Goal: Check status

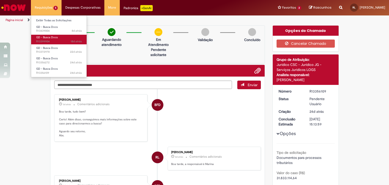
click at [63, 40] on span "18d atrás 18 dias atrás R13399904" at bounding box center [59, 42] width 46 height 4
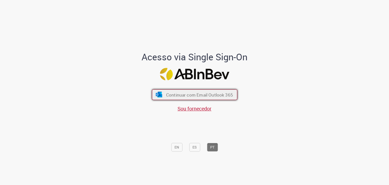
click at [198, 94] on span "Continuar com Email Outlook 365" at bounding box center [199, 95] width 67 height 6
click at [187, 98] on button "Continuar com Email Outlook 365" at bounding box center [194, 94] width 85 height 11
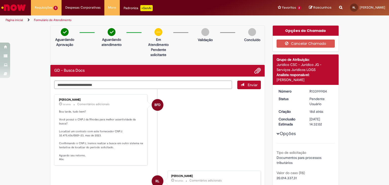
drag, startPoint x: 224, startPoint y: 141, endPoint x: 221, endPoint y: 141, distance: 2.8
drag, startPoint x: 221, startPoint y: 141, endPoint x: 188, endPoint y: 106, distance: 48.2
click at [181, 99] on li "BFD Beatriz Florio De Jesus 3d atrás 3 dias atrás Comentários adicionais Boa ta…" at bounding box center [157, 129] width 207 height 71
drag, startPoint x: 307, startPoint y: 93, endPoint x: 328, endPoint y: 91, distance: 20.9
click at [328, 91] on dd "R13399904" at bounding box center [321, 91] width 31 height 5
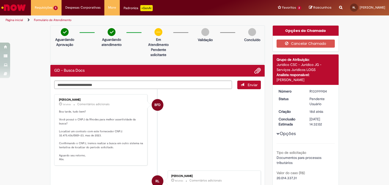
click at [328, 91] on div "R13399904" at bounding box center [322, 91] width 24 height 5
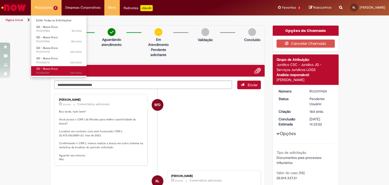
click at [59, 72] on span "24d atrás 24 dias atrás R13356109" at bounding box center [59, 73] width 46 height 4
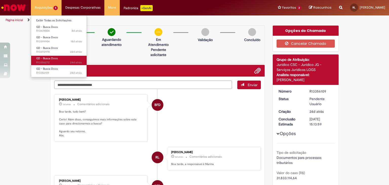
click at [57, 58] on span "GD - Busca Docs" at bounding box center [47, 59] width 22 height 4
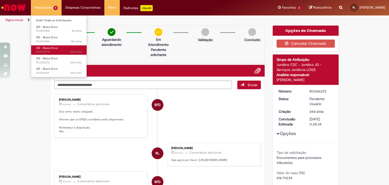
click at [57, 51] on span "22d atrás 22 dias atrás R13372978" at bounding box center [59, 52] width 46 height 4
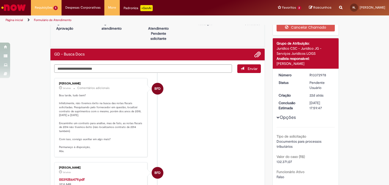
scroll to position [56, 0]
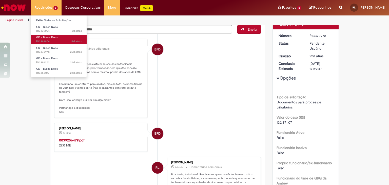
click at [56, 40] on span "18d atrás 18 dias atrás R13399904" at bounding box center [59, 42] width 46 height 4
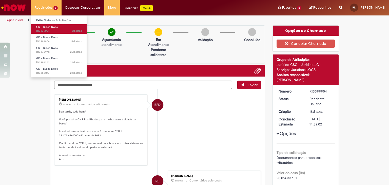
click at [57, 31] on span "8d atrás 8 dias atrás R13439004" at bounding box center [59, 31] width 46 height 4
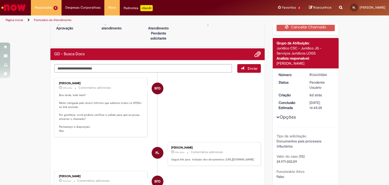
scroll to position [25, 0]
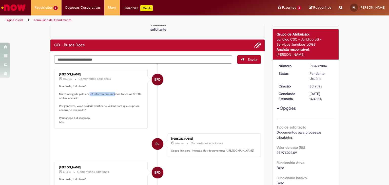
drag, startPoint x: 86, startPoint y: 93, endPoint x: 112, endPoint y: 95, distance: 25.6
click at [112, 95] on p "Boa tarde, tudo bem? Muito obrigada pelo envio! Informo que subimos todos os SP…" at bounding box center [101, 104] width 84 height 40
click at [117, 96] on p "Boa tarde, tudo bem? Muito obrigada pelo envio! Informo que subimos todos os SP…" at bounding box center [101, 104] width 84 height 40
drag, startPoint x: 325, startPoint y: 64, endPoint x: 307, endPoint y: 64, distance: 18.0
click at [307, 64] on dd "R13439004" at bounding box center [321, 65] width 31 height 5
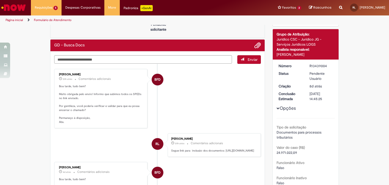
copy div "R13439004"
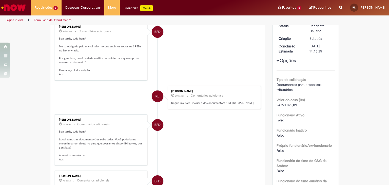
scroll to position [76, 0]
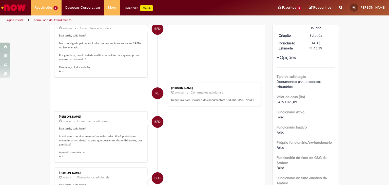
drag, startPoint x: 169, startPoint y: 103, endPoint x: 175, endPoint y: 112, distance: 11.0
click at [175, 102] on p "Segue link para inclusão dos documentos: https://queirozcavalcanti-my.sharepoin…" at bounding box center [213, 100] width 84 height 4
click at [358, 57] on div "Verificar Código de Barras Aguardando Aprovação Aguardando atendimento Em Atend…" at bounding box center [194, 131] width 389 height 365
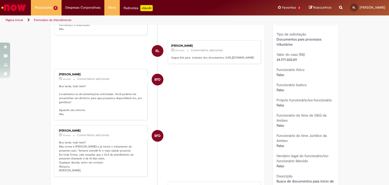
scroll to position [177, 0]
